Goal: Task Accomplishment & Management: Manage account settings

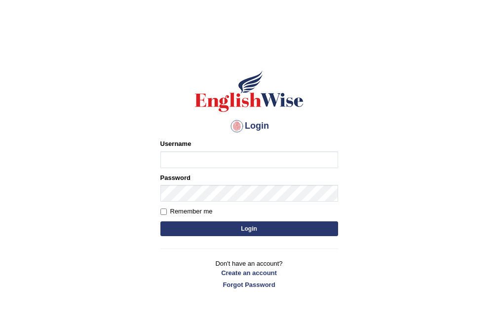
click at [74, 107] on body "Login Please fix the following errors: Username Password Remember me Login Don'…" at bounding box center [249, 183] width 498 height 316
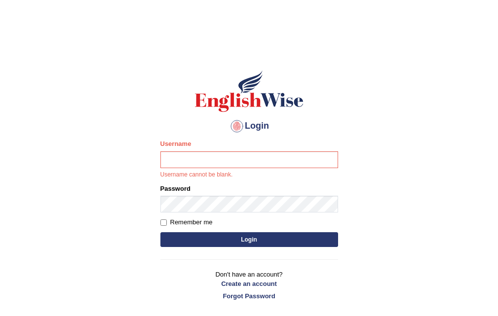
click at [74, 107] on body "Login Please fix the following errors: Username Username cannot be blank. Passw…" at bounding box center [249, 183] width 498 height 316
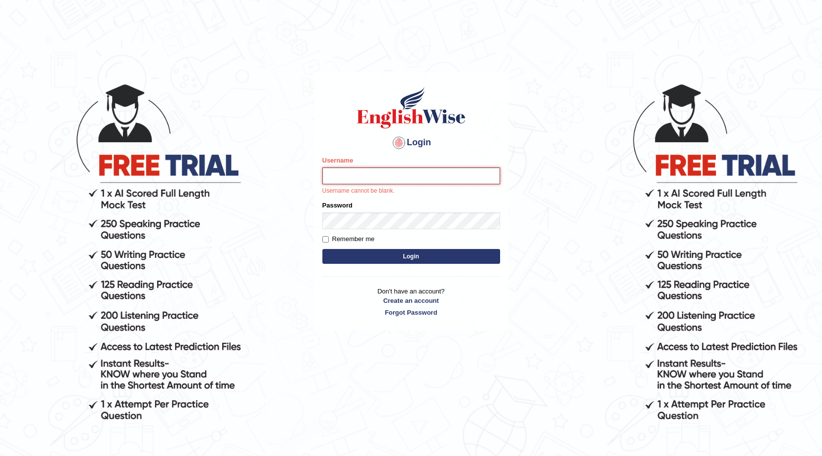
click at [421, 172] on input "Username" at bounding box center [411, 175] width 178 height 17
